Goal: Information Seeking & Learning: Learn about a topic

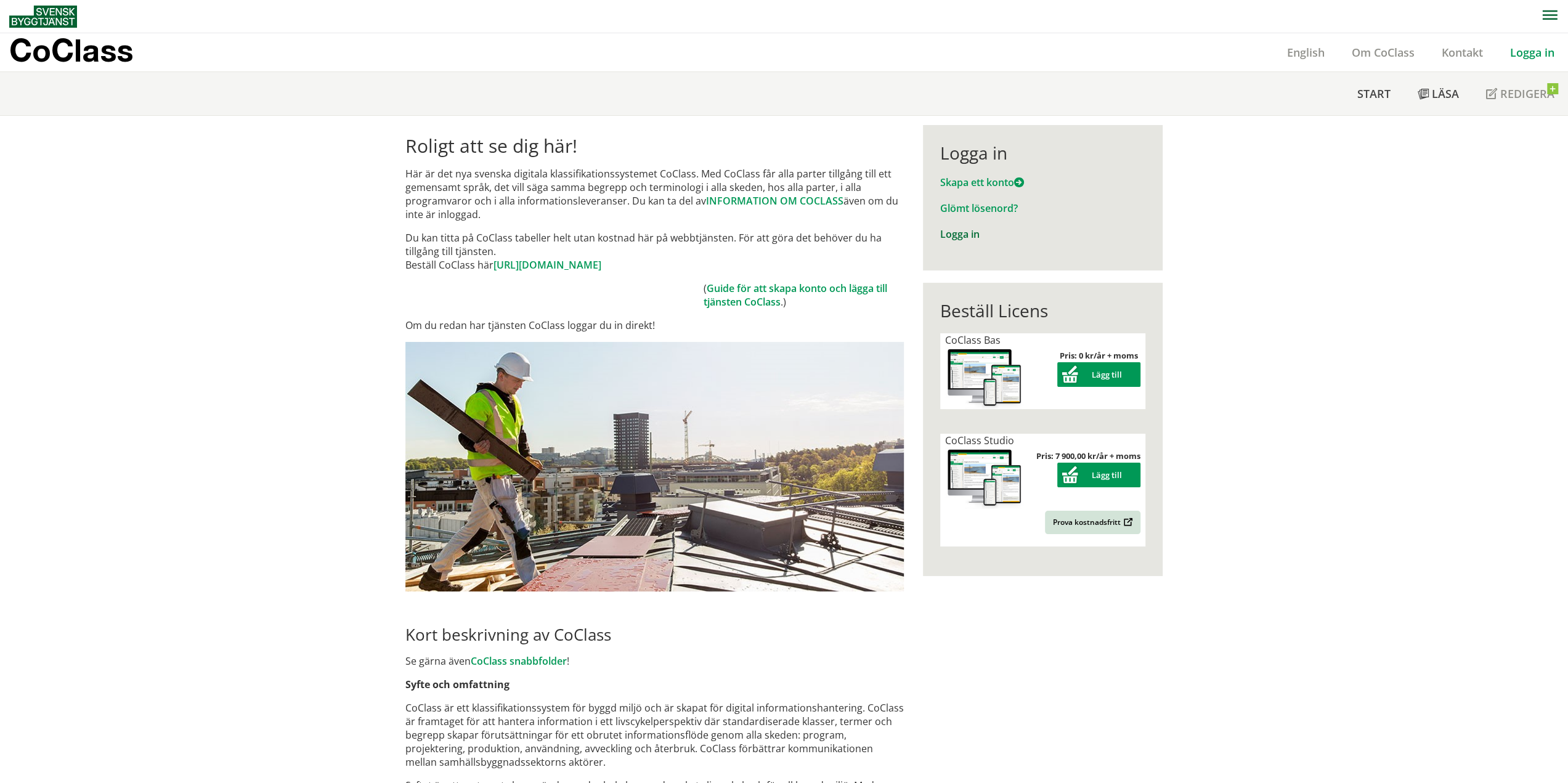
click at [963, 234] on link "Logga in" at bounding box center [960, 235] width 40 height 14
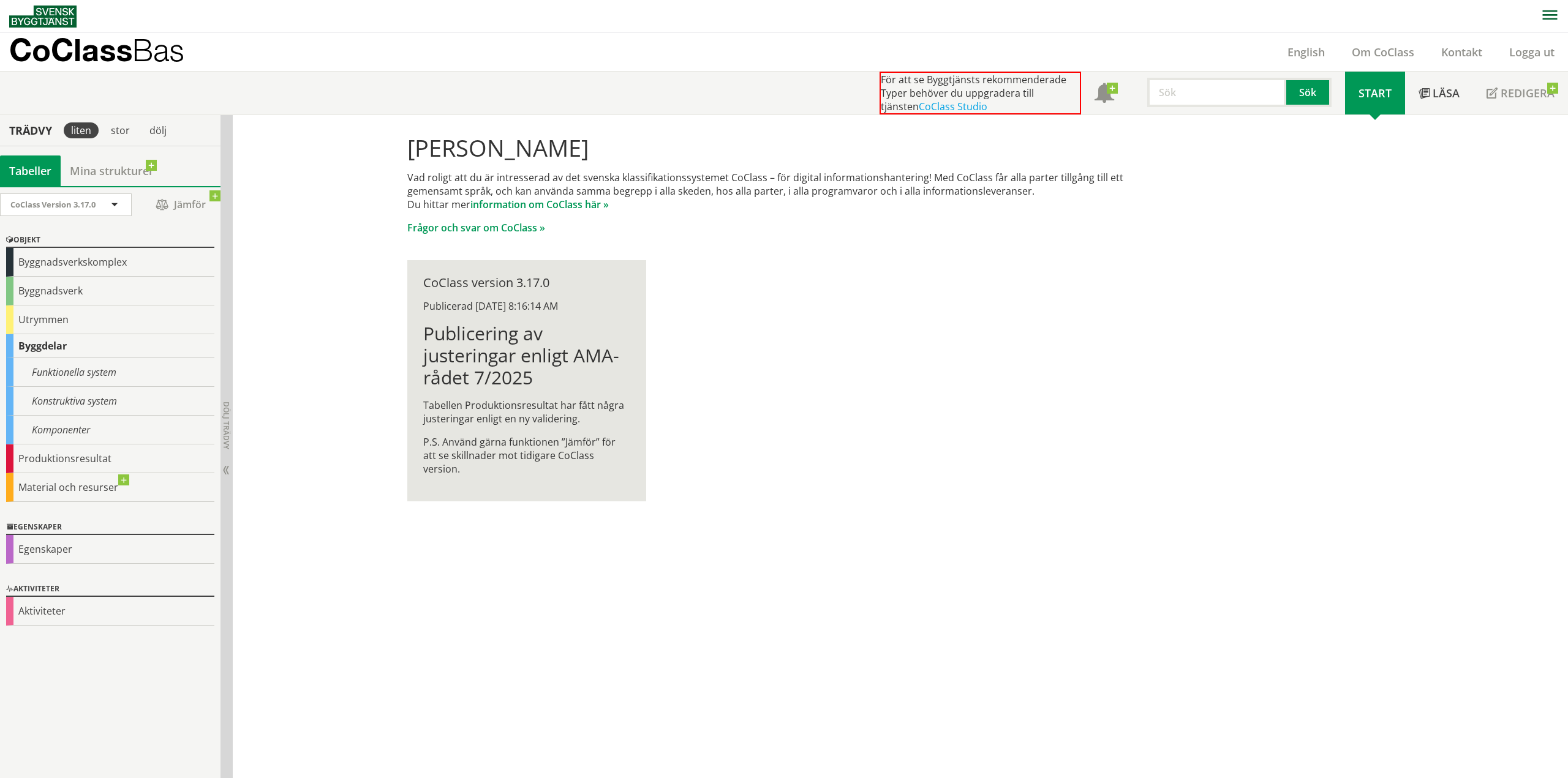
click at [1189, 99] on input "text" at bounding box center [1217, 92] width 139 height 30
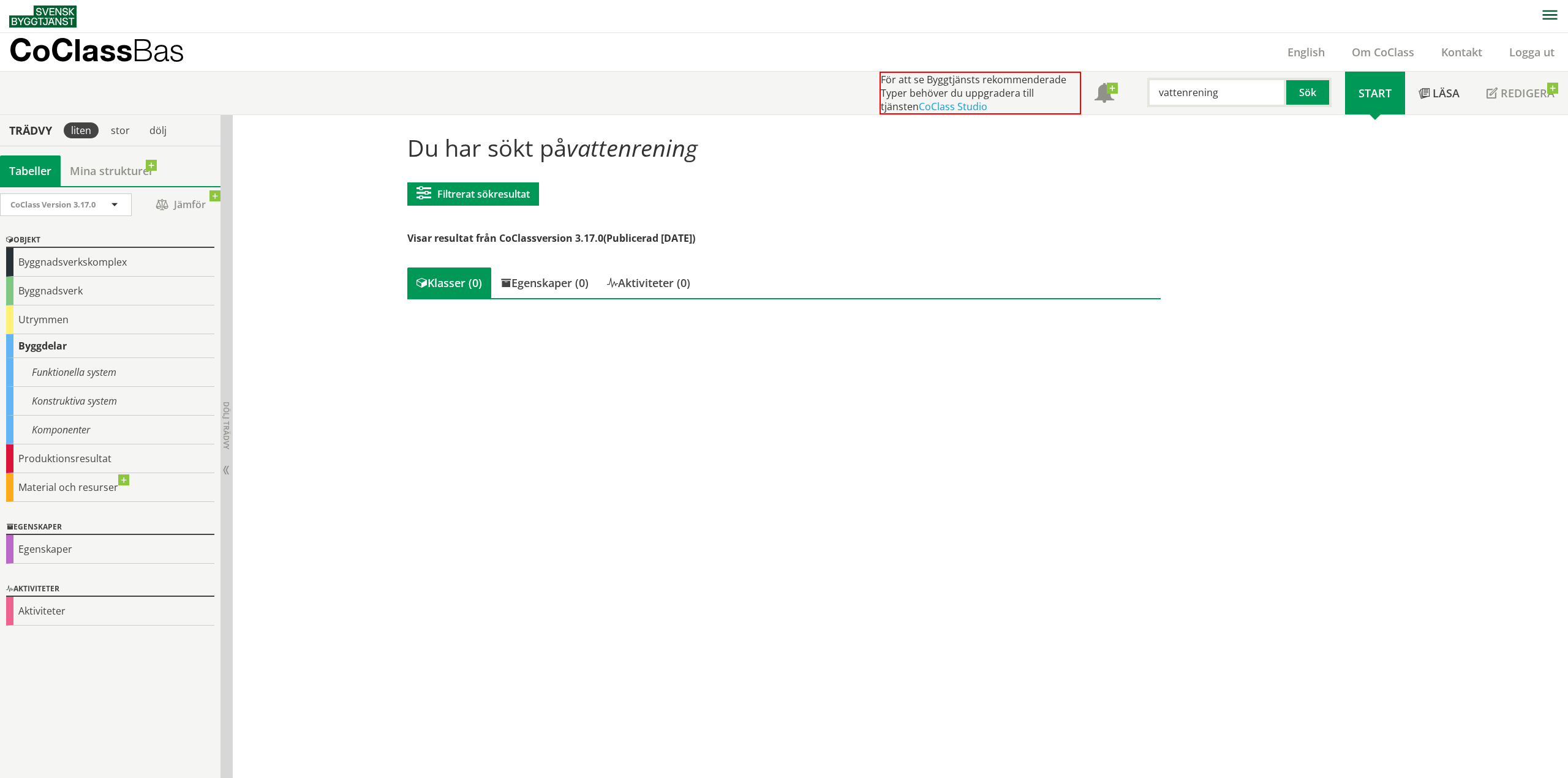
click at [1197, 98] on input "vattenrening" at bounding box center [1217, 92] width 139 height 30
drag, startPoint x: 1240, startPoint y: 95, endPoint x: 1043, endPoint y: 90, distance: 197.1
click at [1054, 95] on div "För att se Byggtjänsts rekommenderade Typer behöver du uppgradera till tjänsten…" at bounding box center [1112, 93] width 466 height 43
type input "rening"
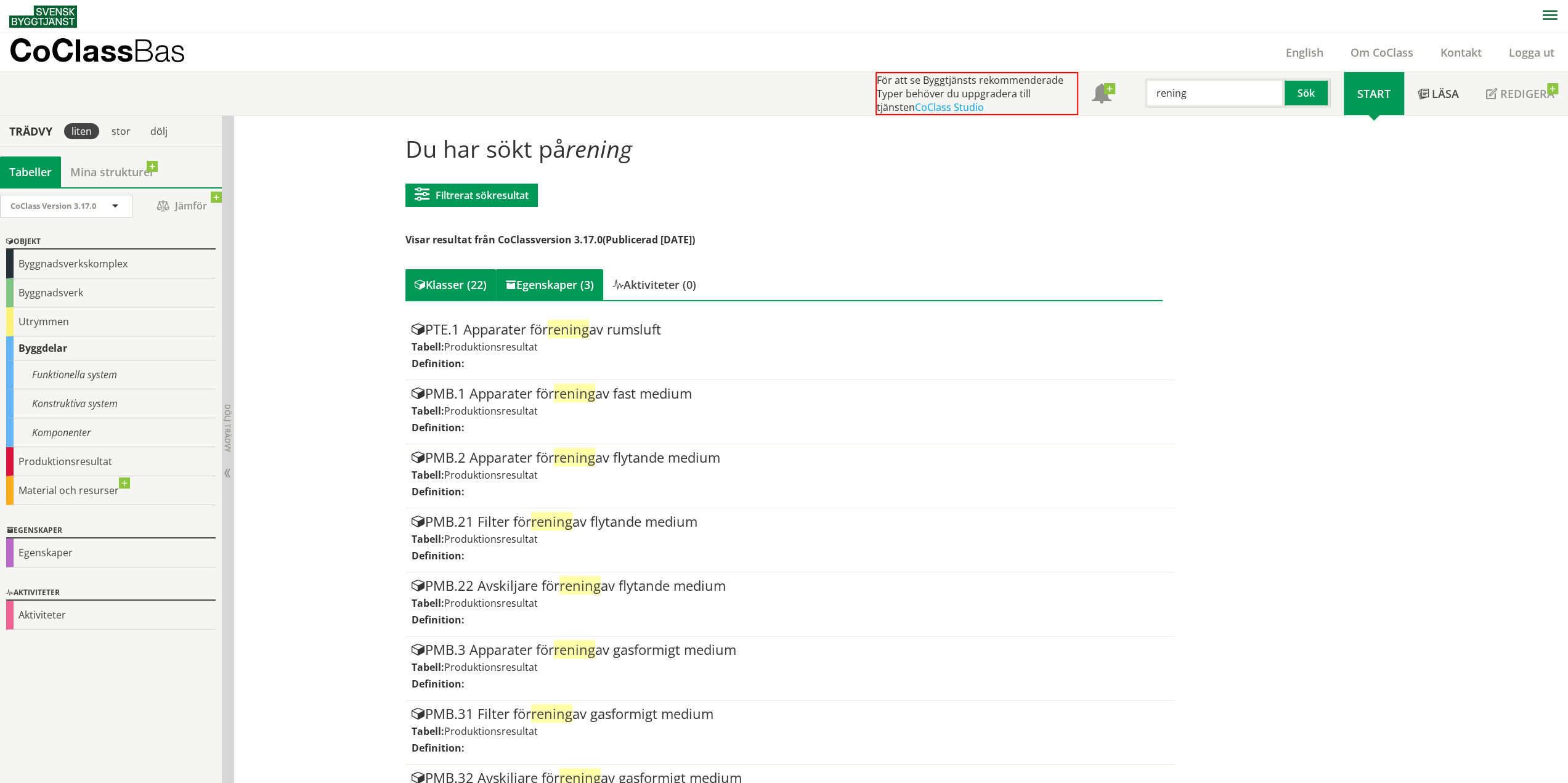
click at [544, 283] on div "Egenskaper (3)" at bounding box center [549, 285] width 107 height 30
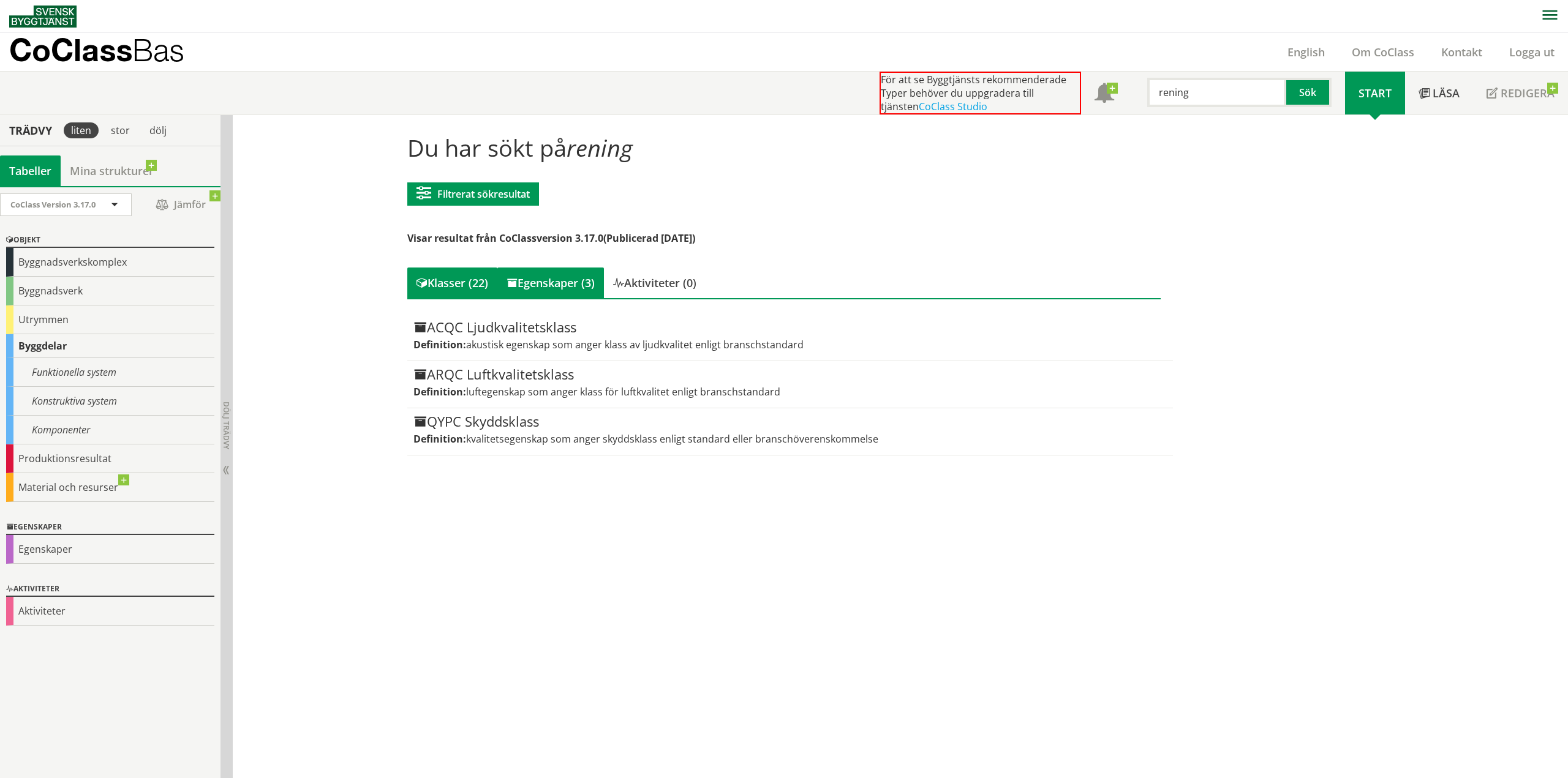
click at [464, 284] on div "Klasser (22)" at bounding box center [452, 283] width 90 height 30
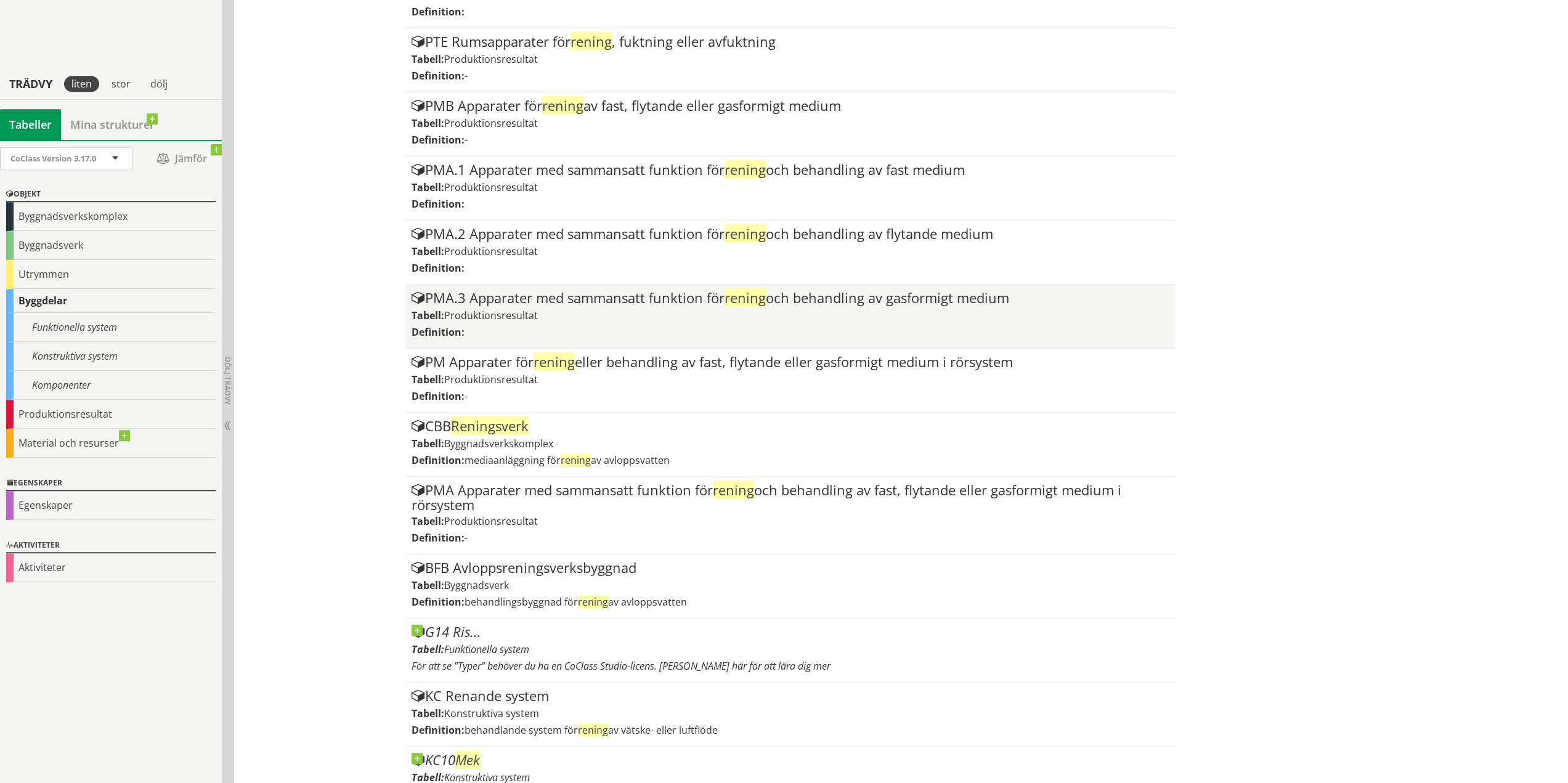
scroll to position [868, 0]
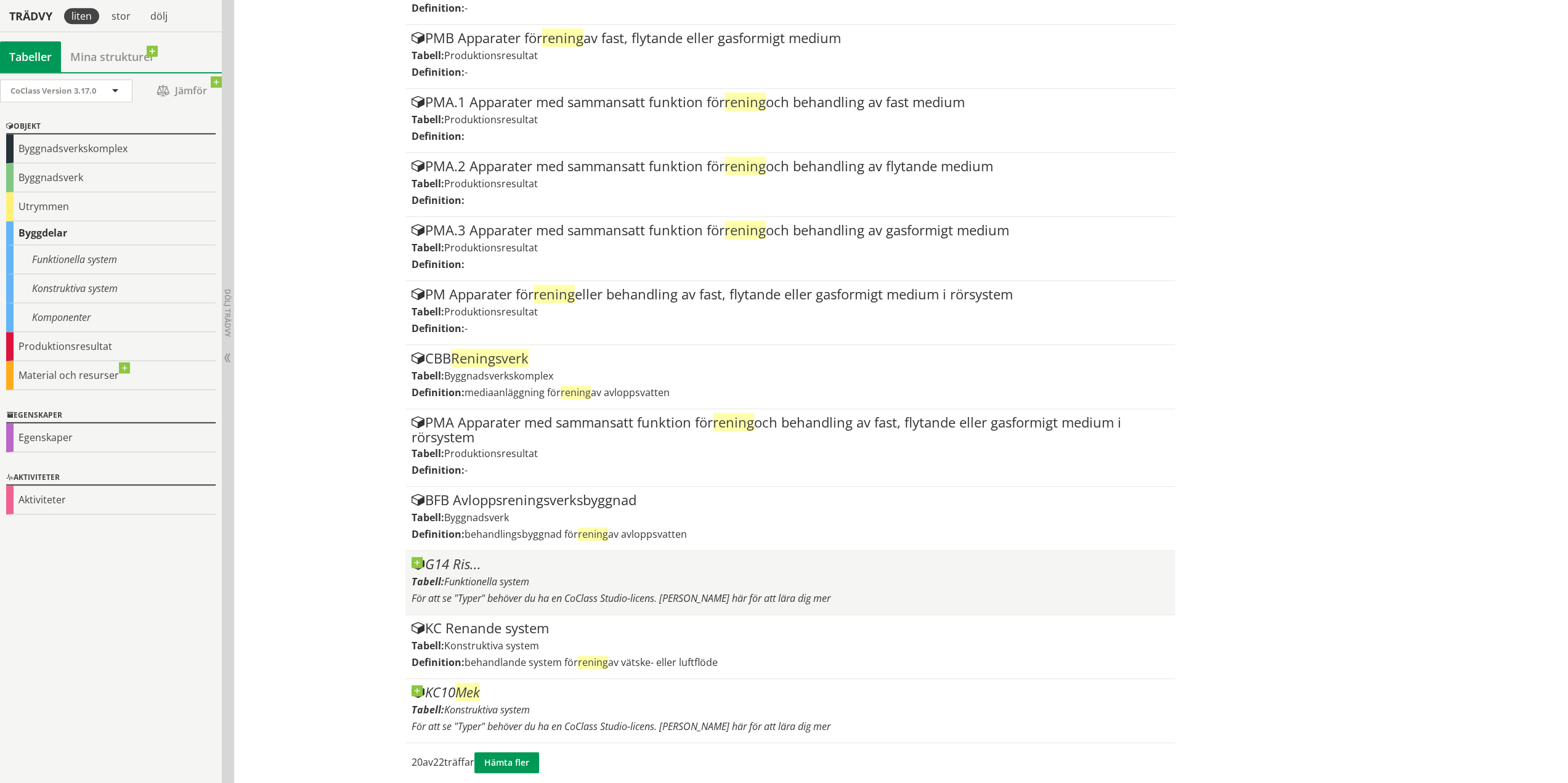
click at [456, 564] on div "G14 Ris..." at bounding box center [790, 564] width 757 height 14
click at [411, 557] on div at bounding box center [411, 557] width 0 height 0
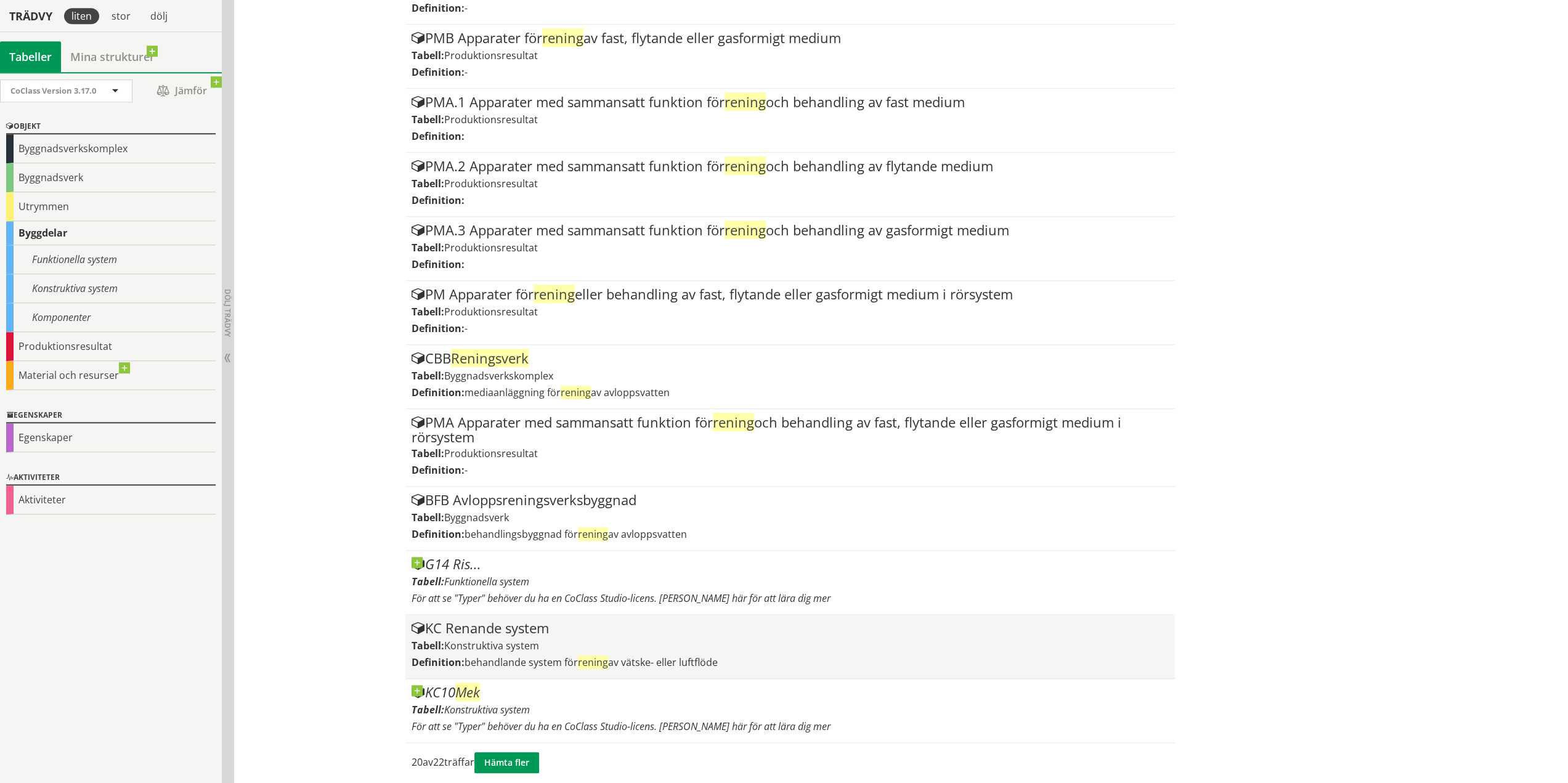
click at [506, 623] on div "KC Renande system" at bounding box center [790, 628] width 757 height 14
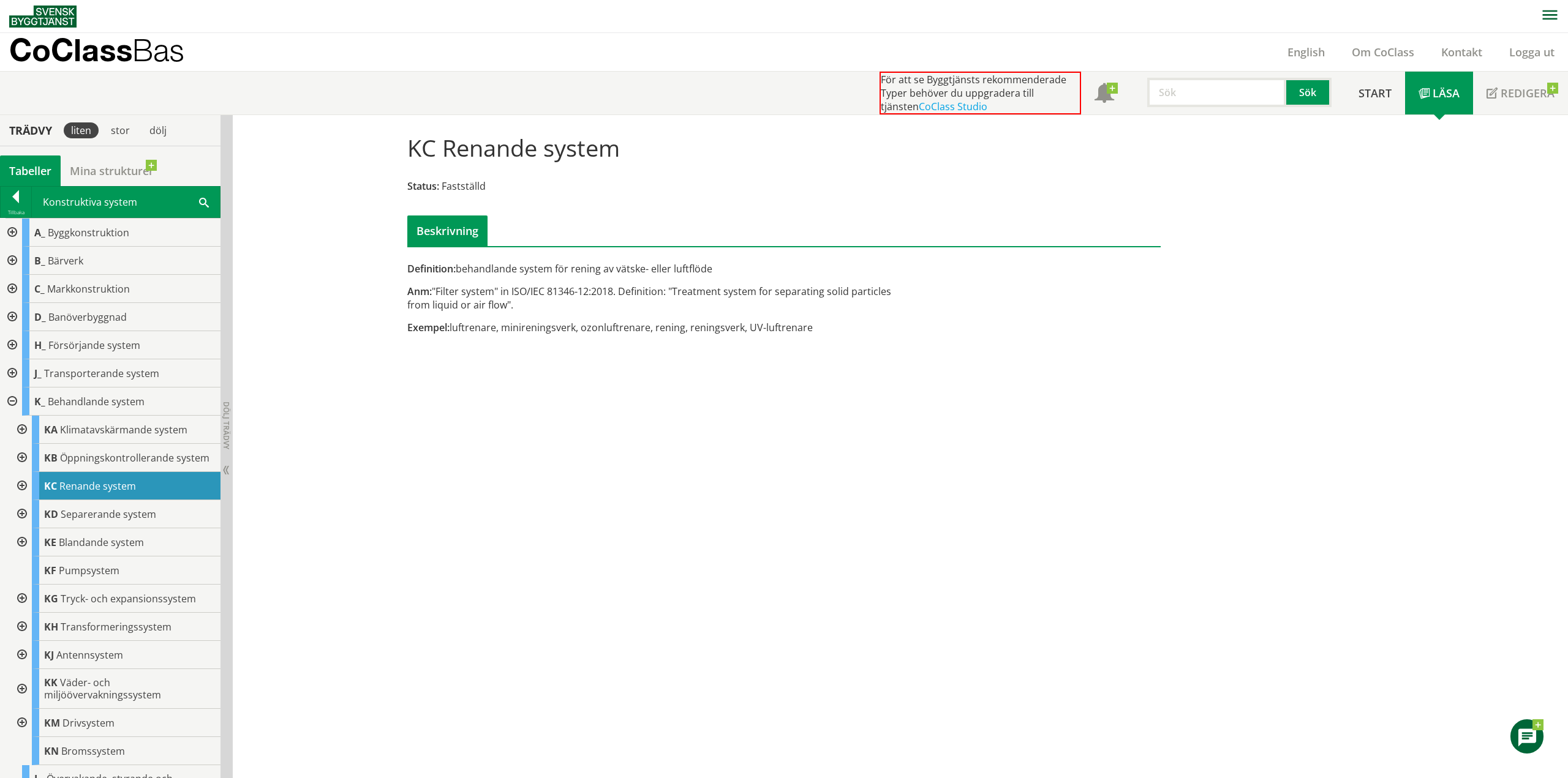
click at [23, 495] on div at bounding box center [20, 486] width 22 height 28
drag, startPoint x: 462, startPoint y: 268, endPoint x: 566, endPoint y: 274, distance: 104.2
click at [566, 274] on div "Definition: behandlande system för rening av vätske- eller luftflöde" at bounding box center [655, 269] width 496 height 14
click at [9, 194] on div at bounding box center [16, 199] width 30 height 17
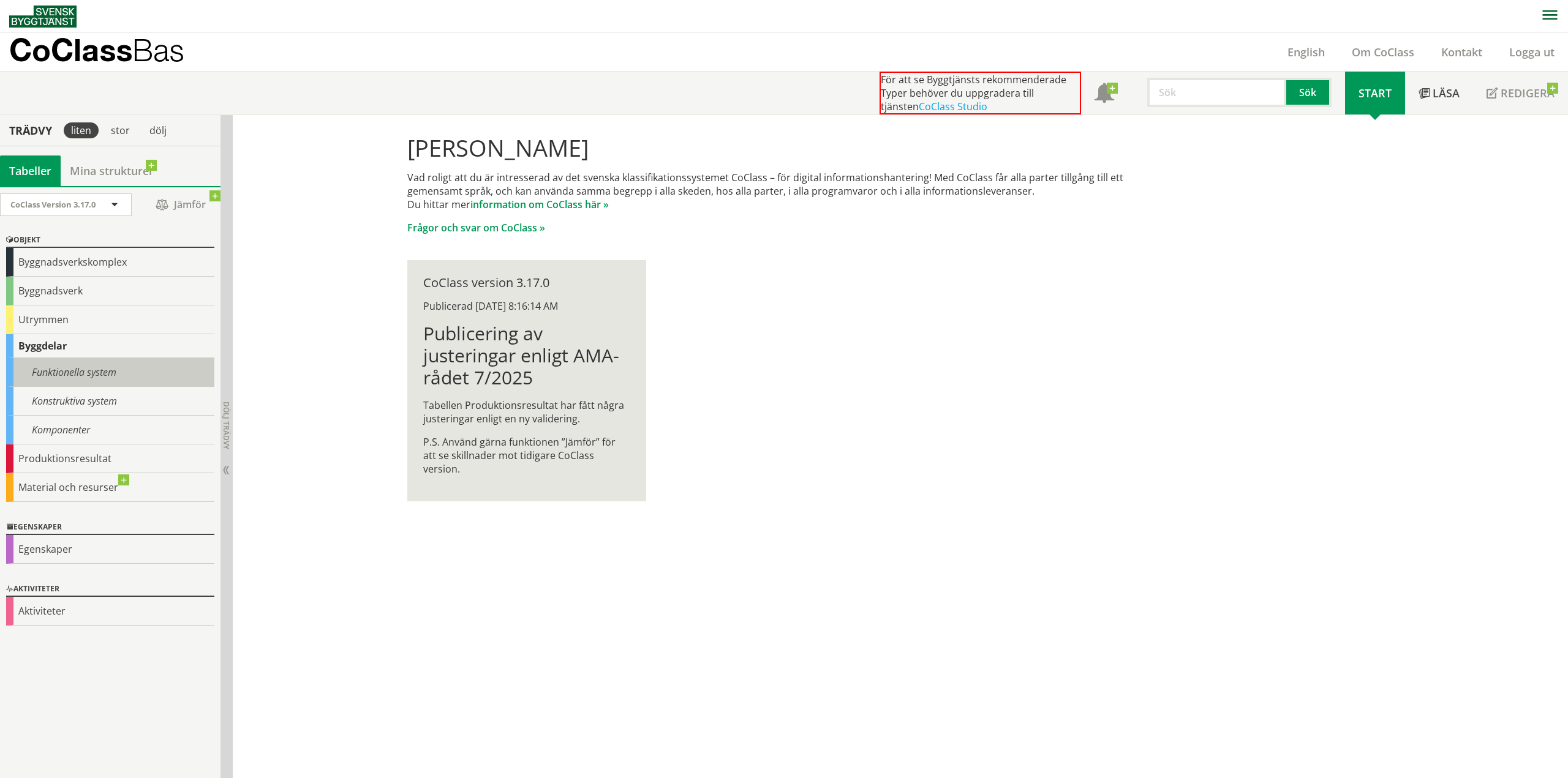
click at [78, 368] on div "Funktionella system" at bounding box center [110, 372] width 208 height 29
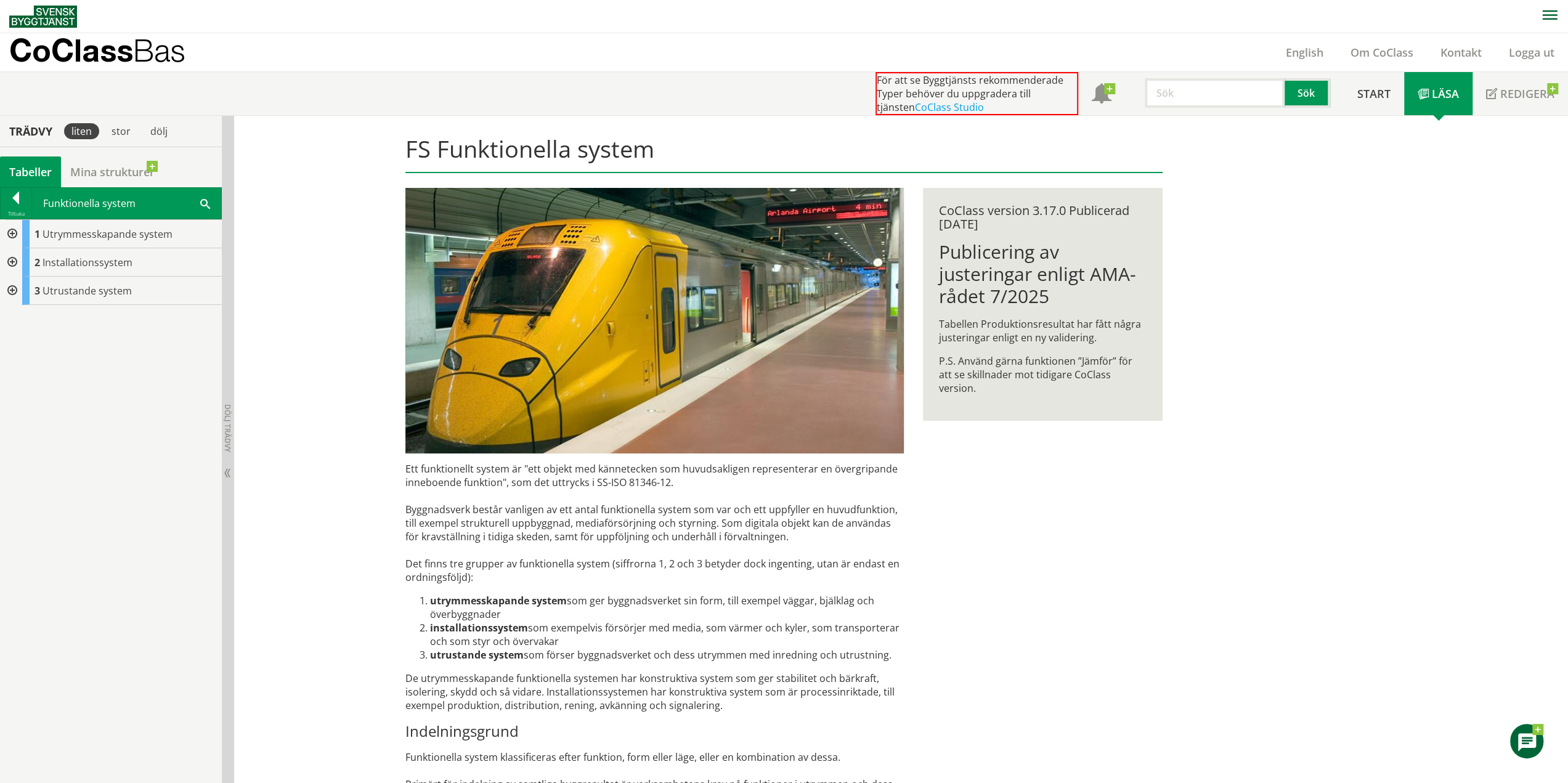
click at [11, 260] on div at bounding box center [11, 262] width 22 height 28
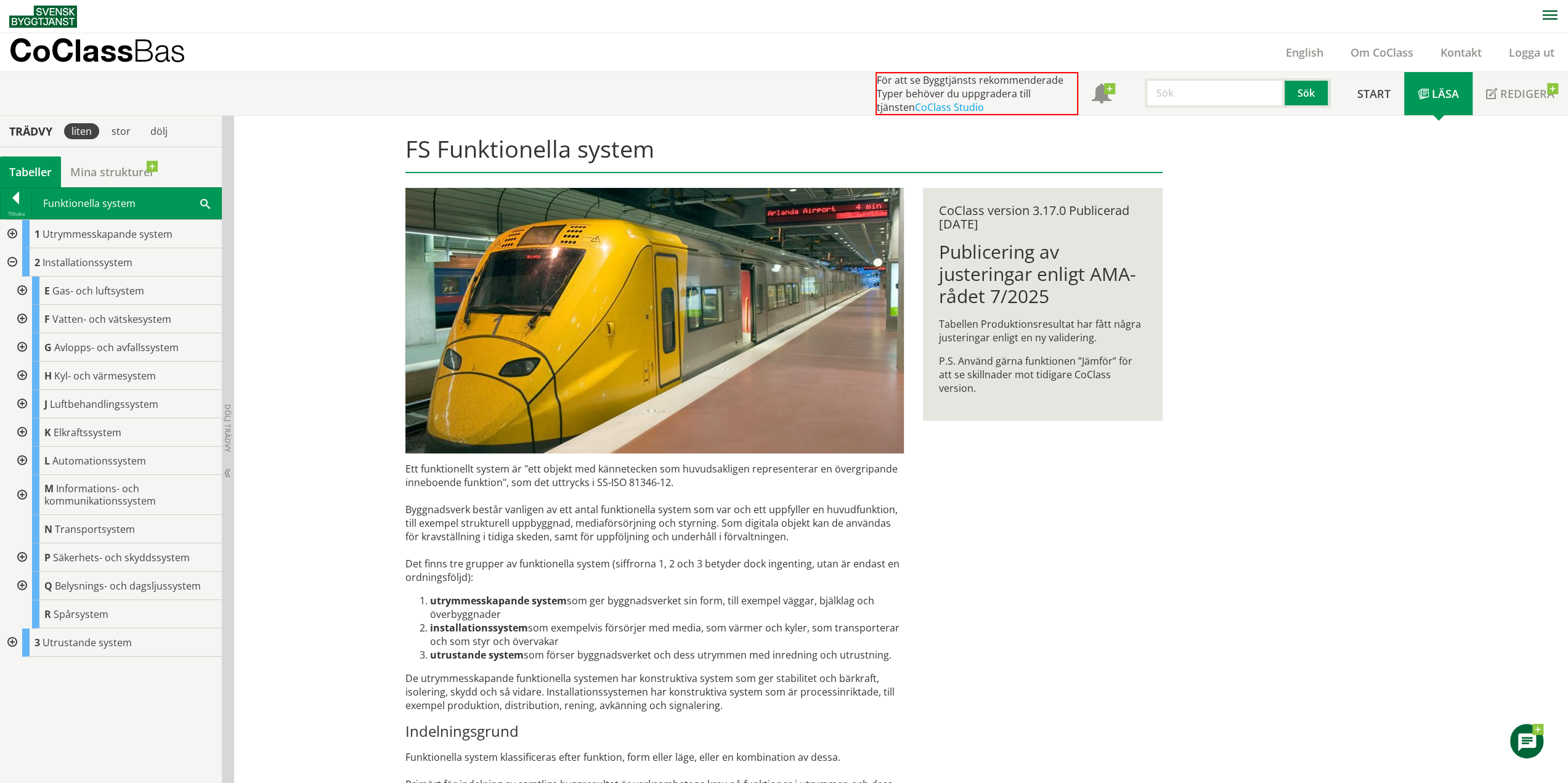
click at [21, 320] on div at bounding box center [21, 318] width 22 height 28
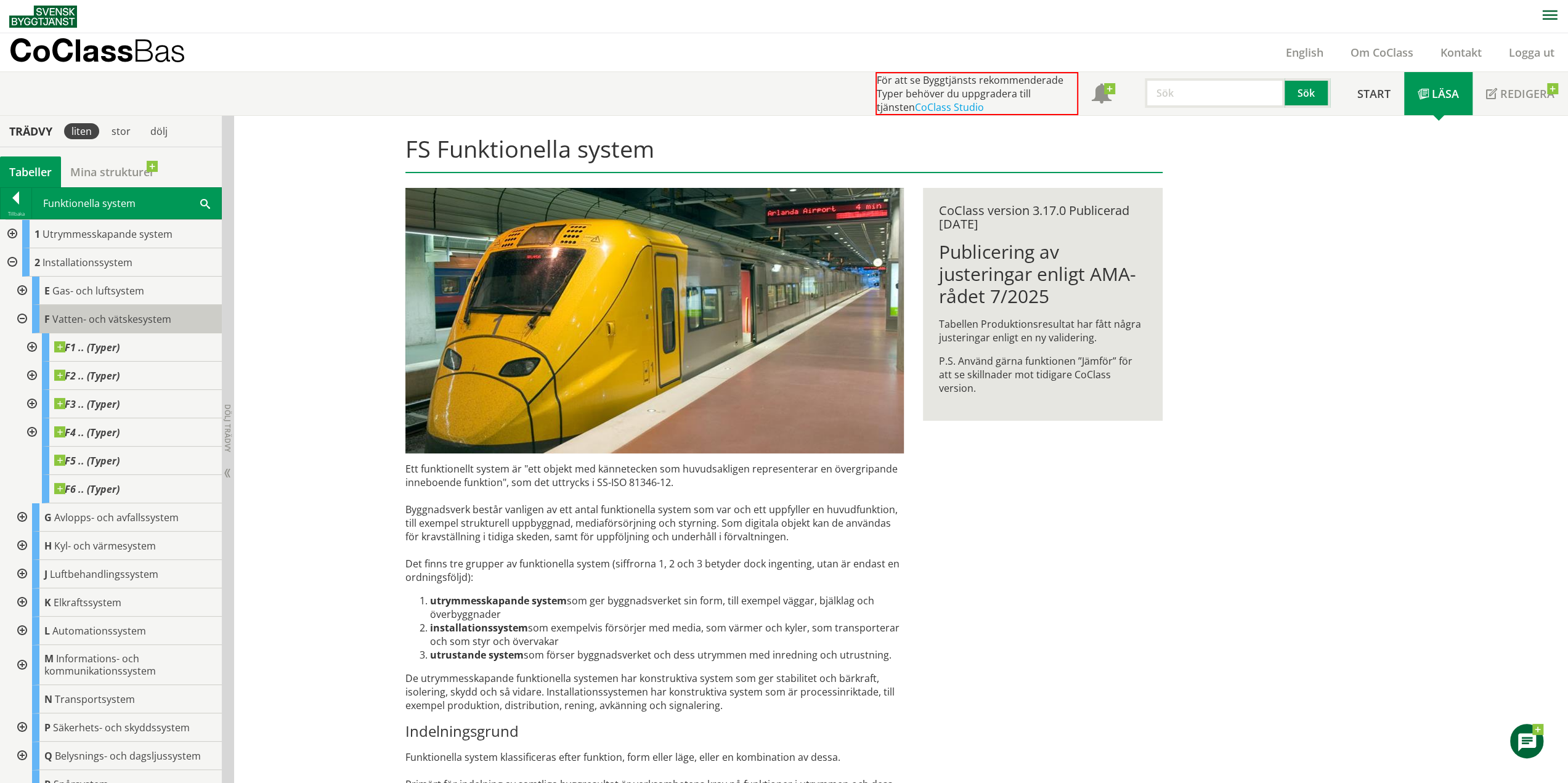
click at [52, 312] on div "F Vatten- och vätskesystem" at bounding box center [126, 318] width 190 height 28
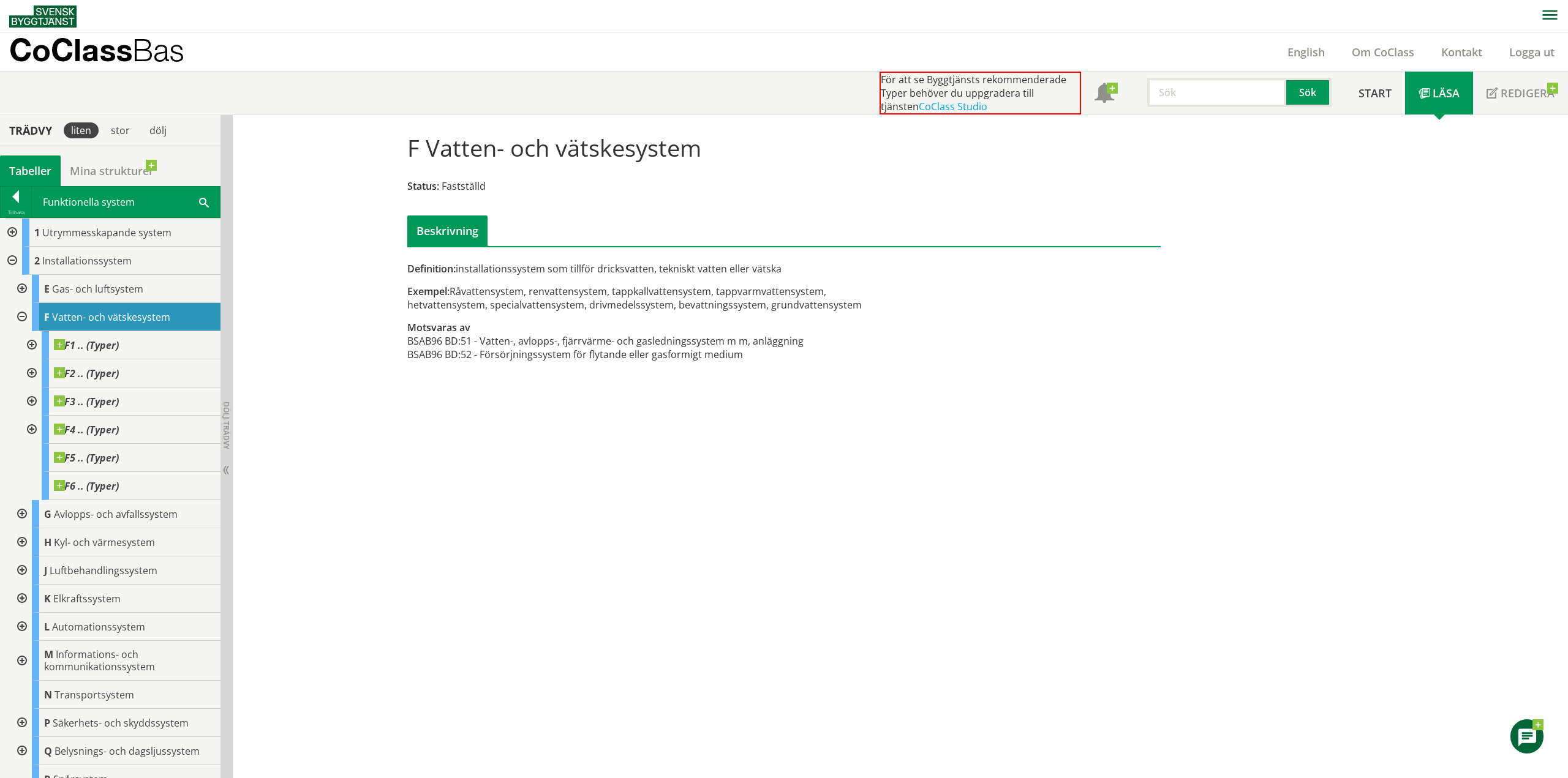
click at [30, 343] on div at bounding box center [30, 345] width 22 height 28
click at [30, 342] on div at bounding box center [30, 345] width 22 height 28
click at [94, 322] on div "F Vatten- och vätskesystem" at bounding box center [126, 316] width 189 height 28
click at [8, 231] on div at bounding box center [11, 232] width 22 height 28
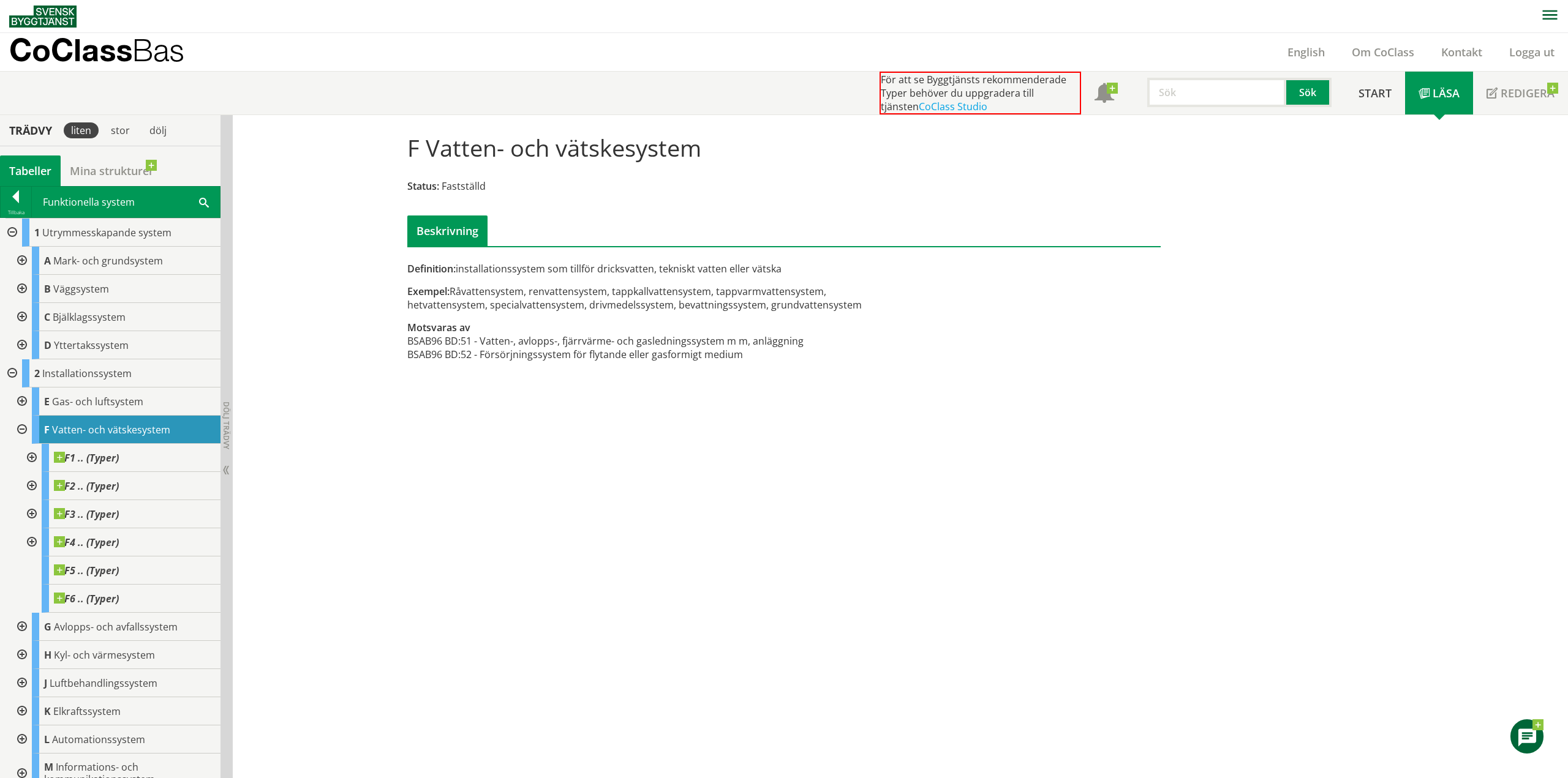
click at [23, 259] on div at bounding box center [20, 260] width 22 height 28
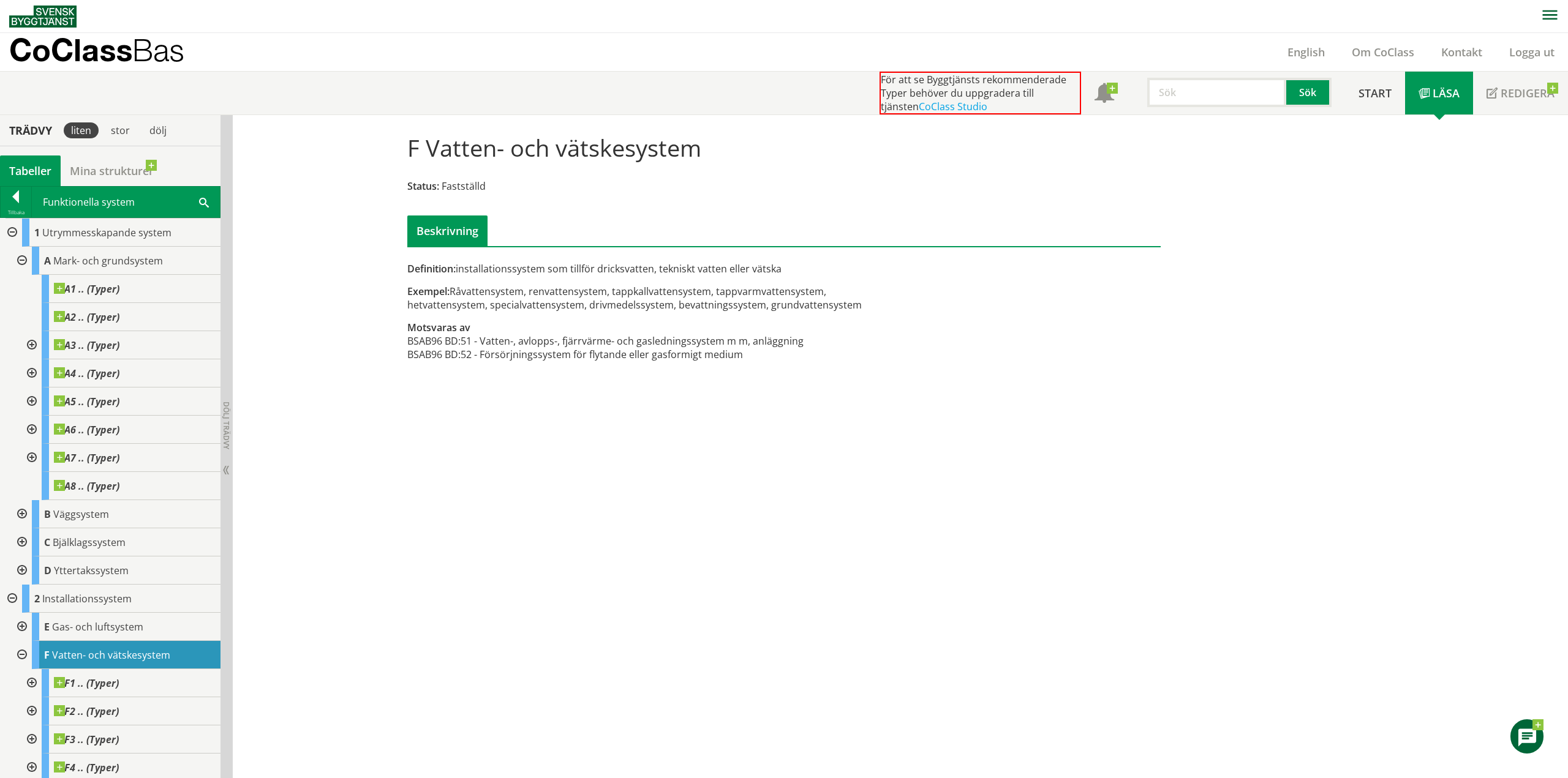
click at [21, 255] on div at bounding box center [20, 260] width 22 height 28
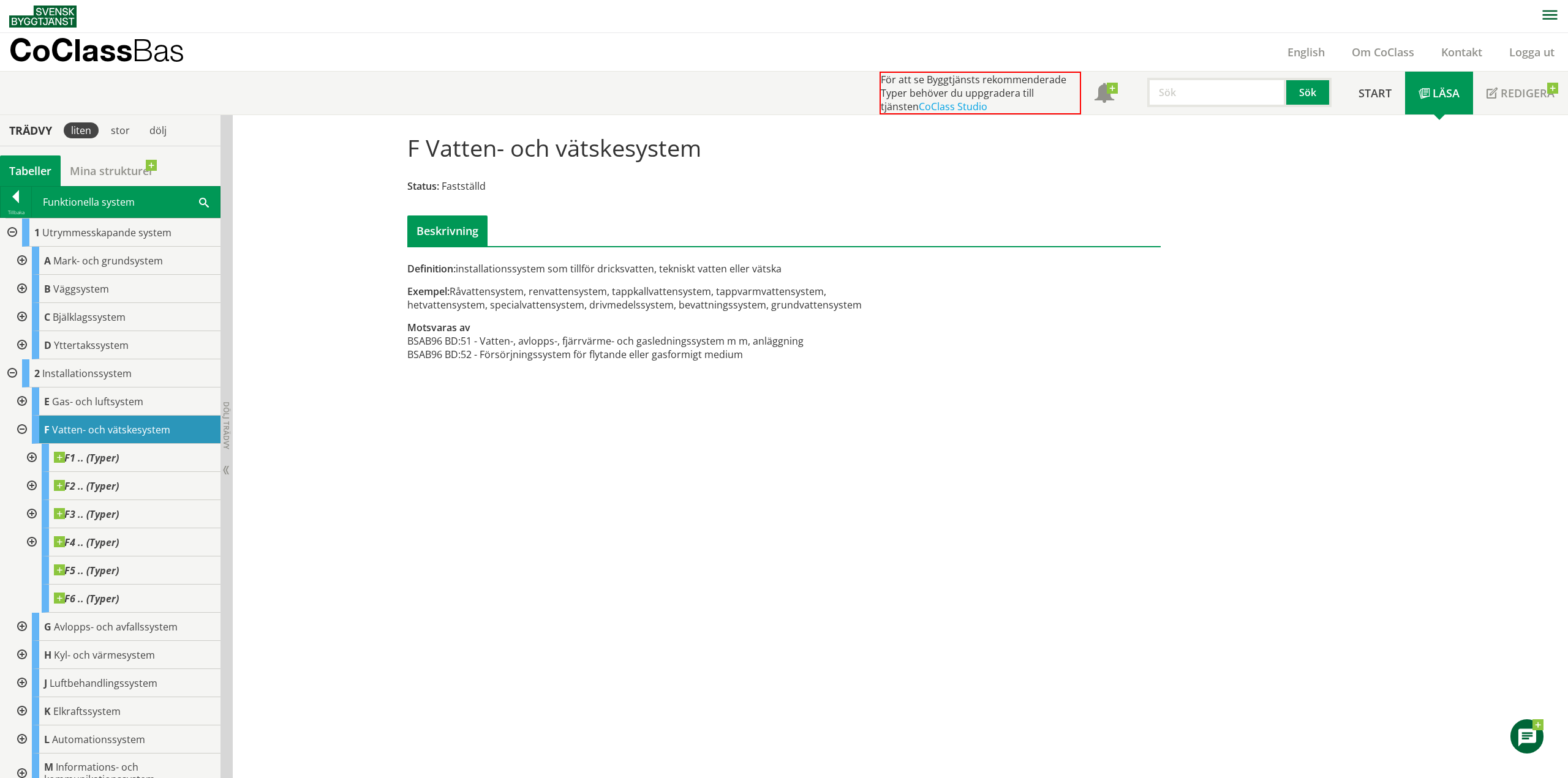
click at [14, 229] on div at bounding box center [11, 232] width 22 height 28
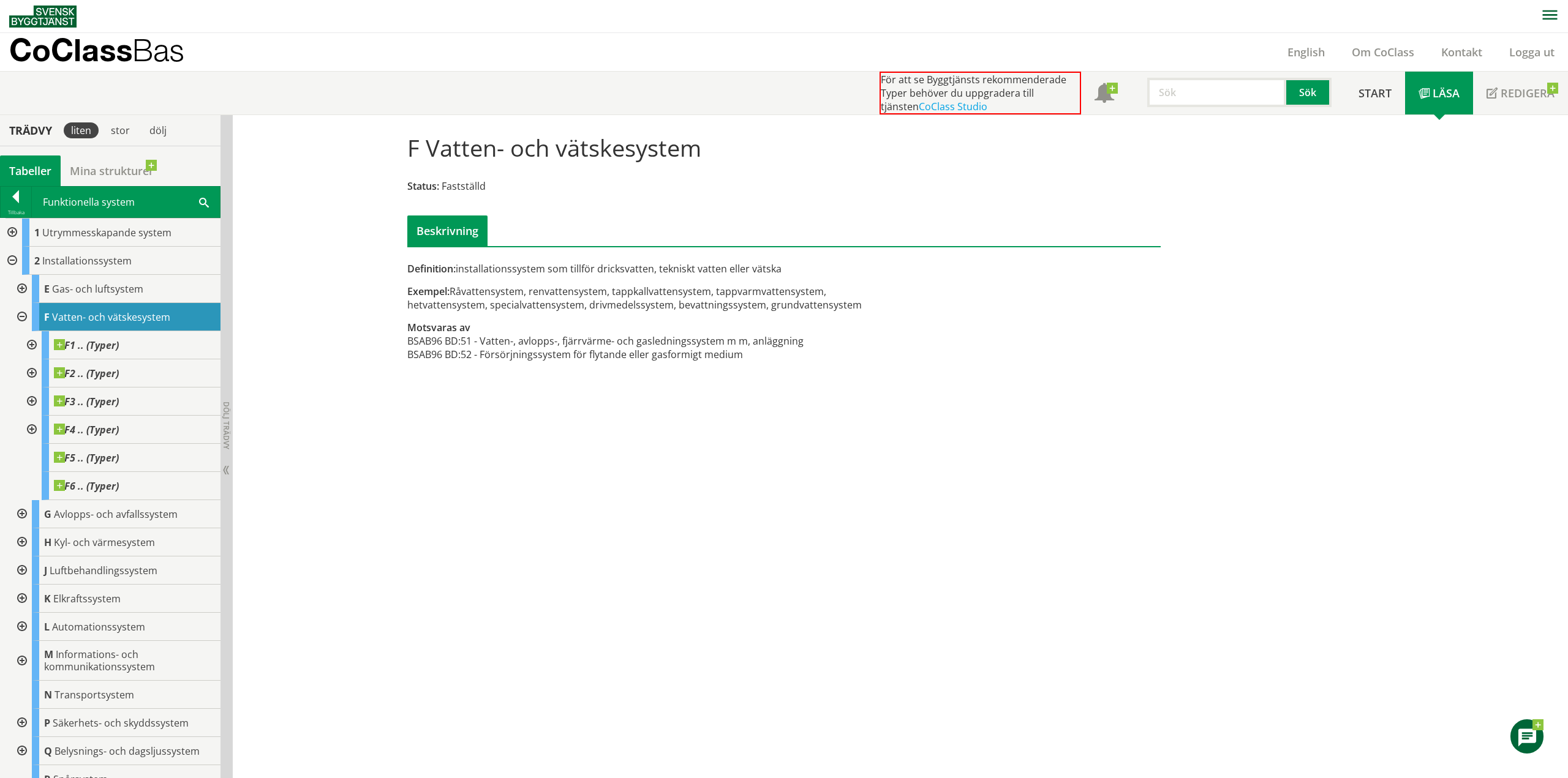
click at [775, 662] on div "F Vatten- och vätskesystem Status: Fastställd Beskrivning Definition: installat…" at bounding box center [900, 447] width 1336 height 664
